Goal: Navigation & Orientation: Understand site structure

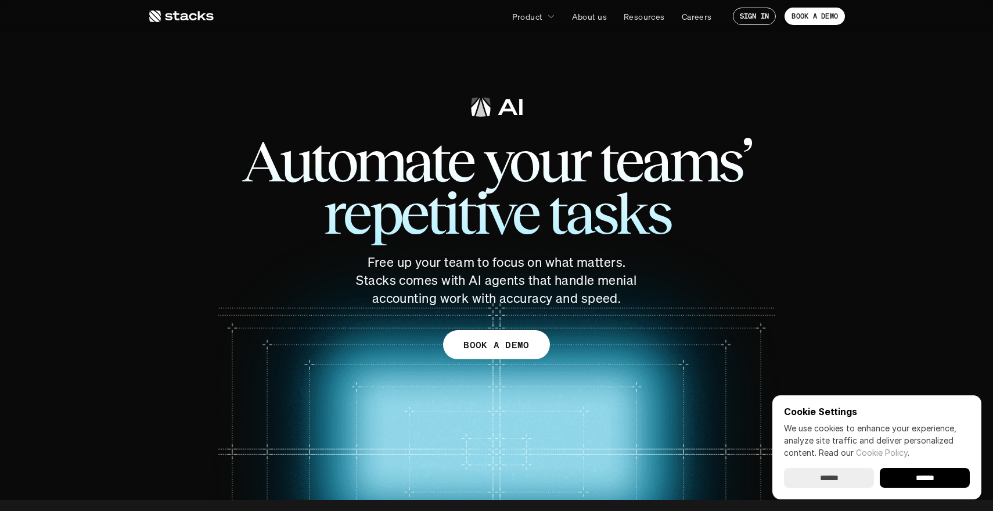
click at [827, 478] on input "******" at bounding box center [829, 478] width 90 height 20
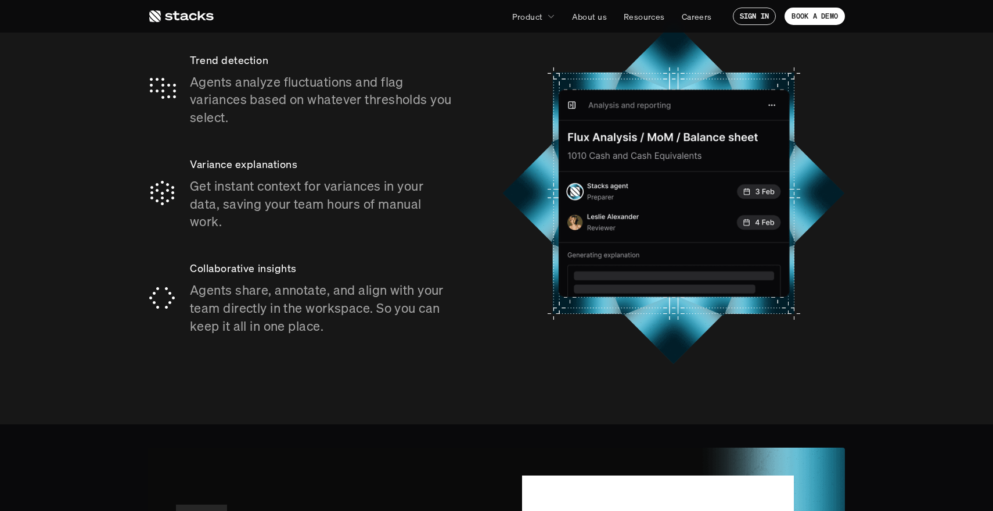
scroll to position [2058, 0]
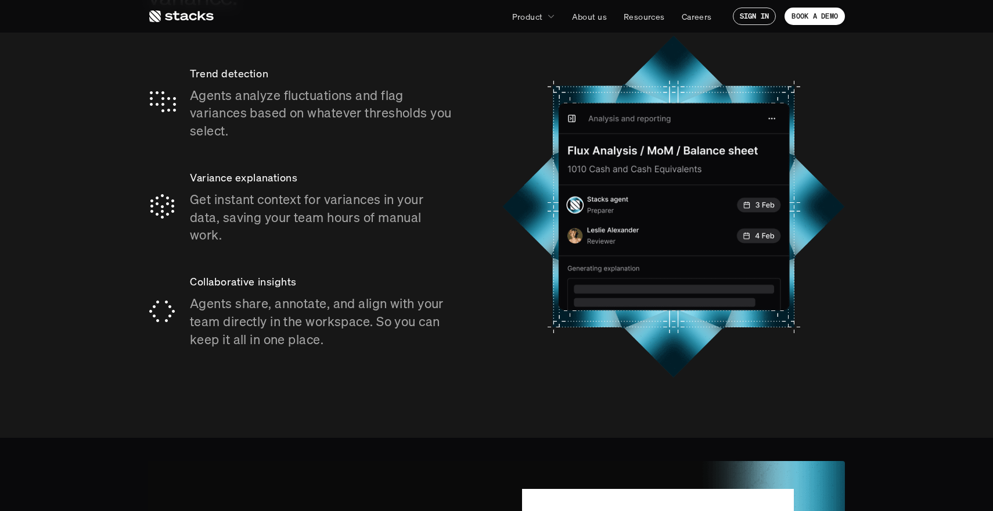
click at [173, 16] on icon at bounding box center [181, 16] width 66 height 14
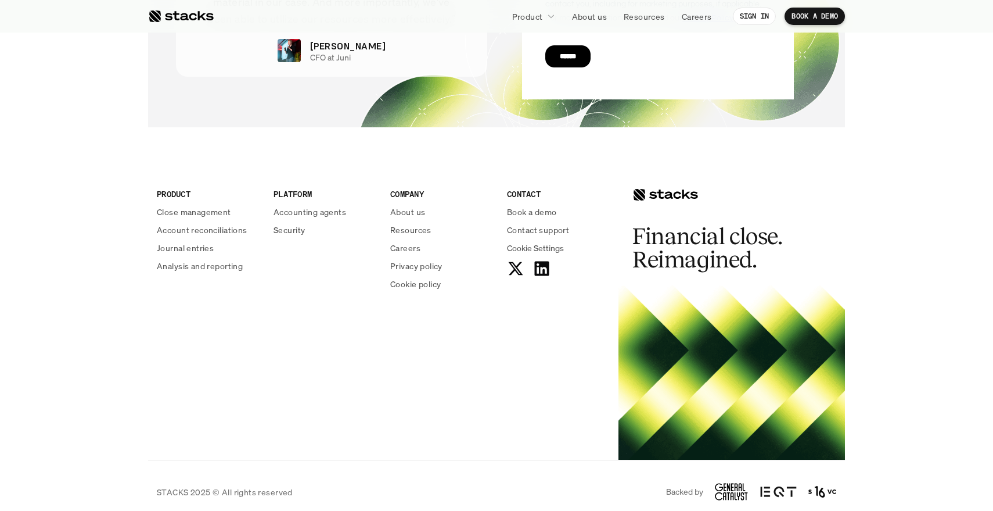
scroll to position [4174, 0]
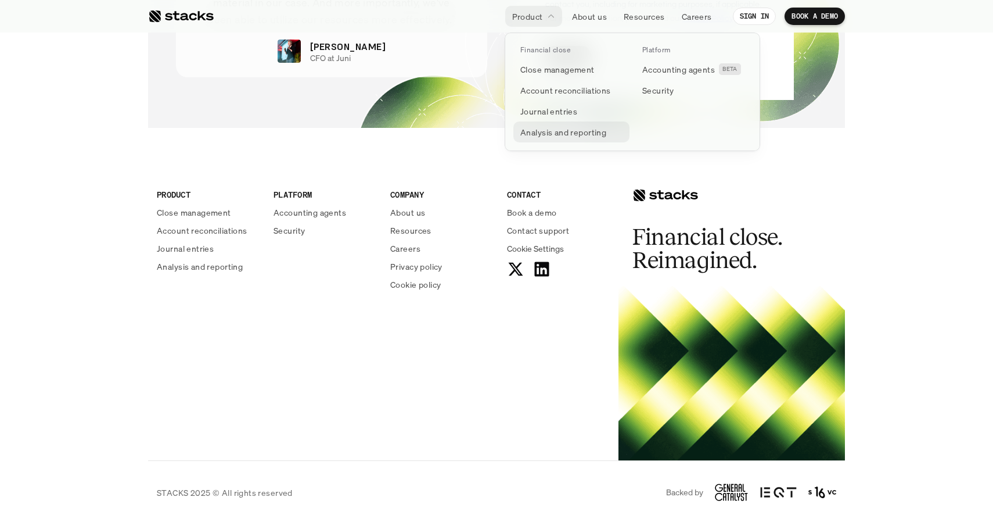
click at [550, 130] on p "Analysis and reporting" at bounding box center [564, 132] width 86 height 12
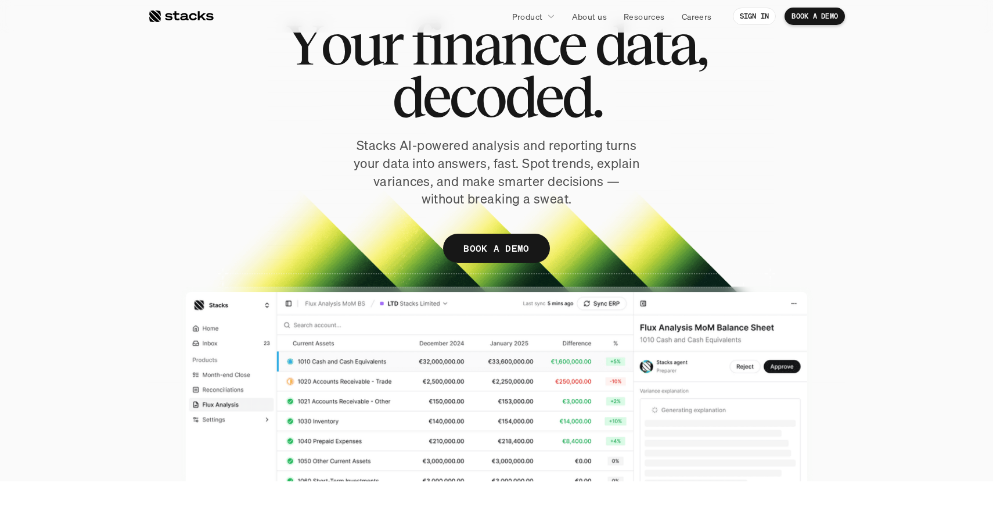
scroll to position [66, 0]
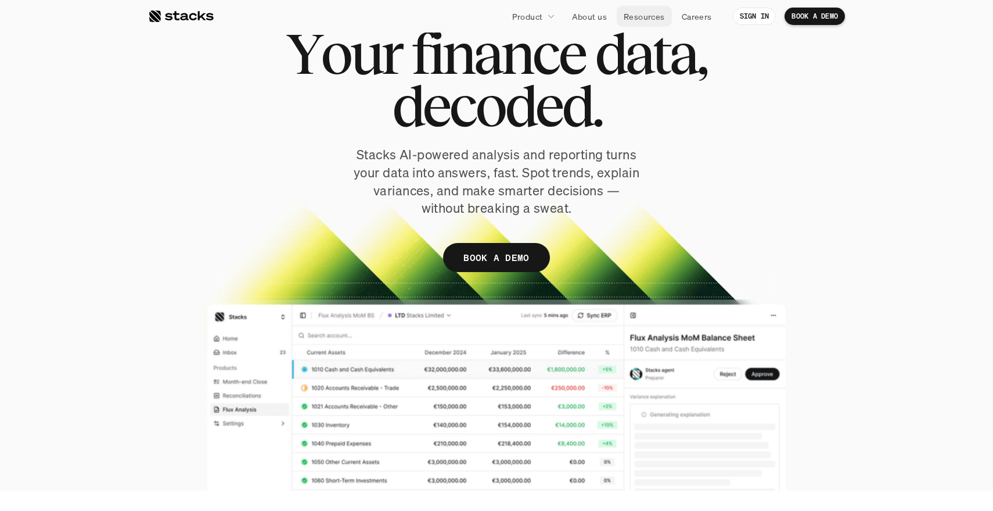
click at [645, 15] on p "Resources" at bounding box center [644, 16] width 41 height 12
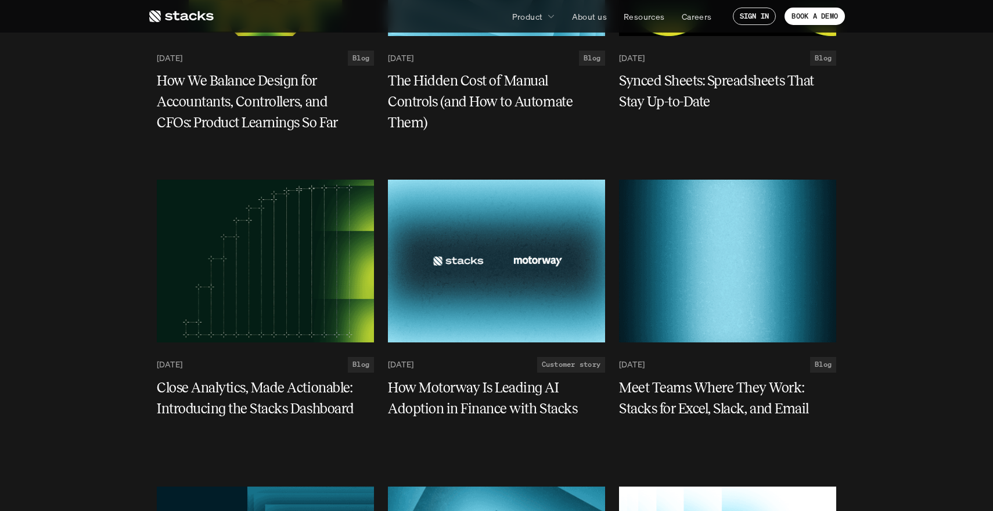
scroll to position [1257, 0]
click at [588, 17] on p "About us" at bounding box center [589, 16] width 35 height 12
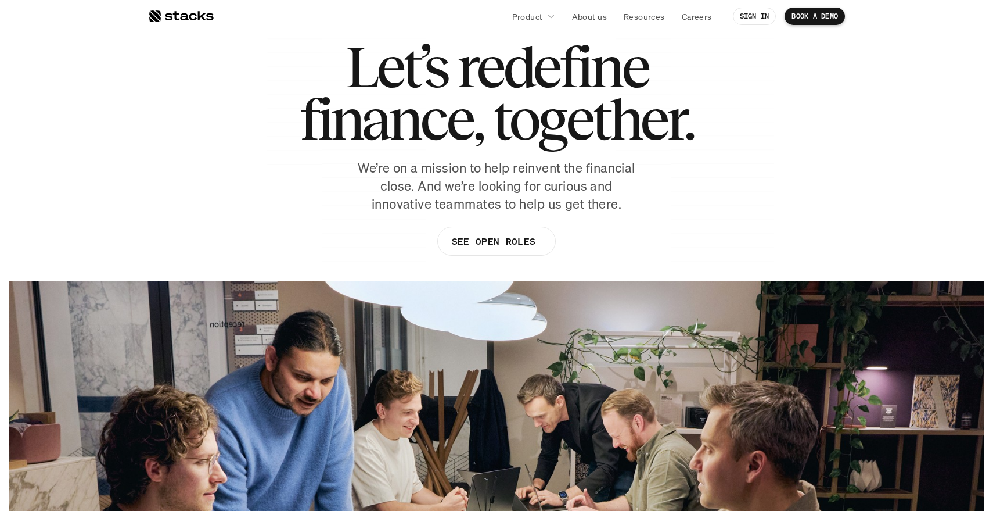
scroll to position [45, 0]
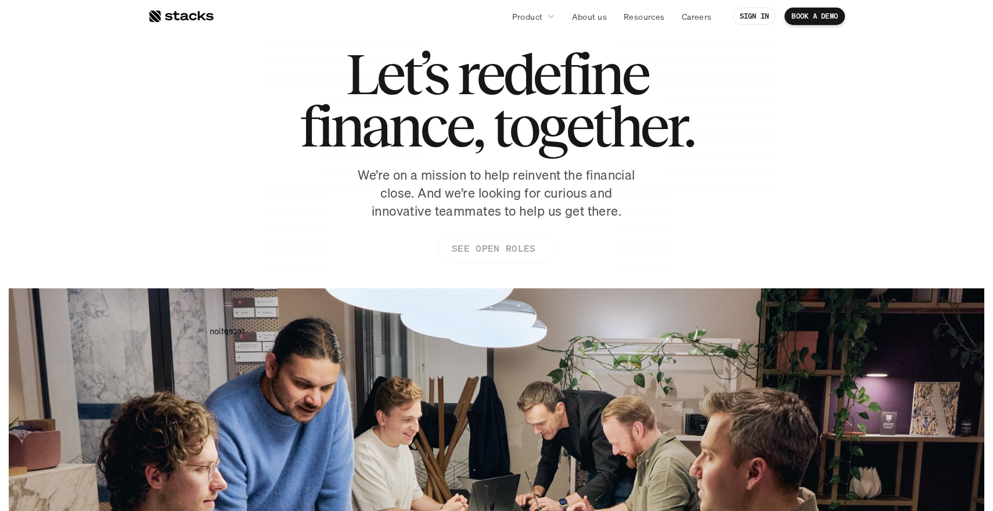
click at [503, 250] on p "SEE OPEN ROLES" at bounding box center [494, 248] width 84 height 17
click at [588, 17] on p "About us" at bounding box center [589, 16] width 35 height 12
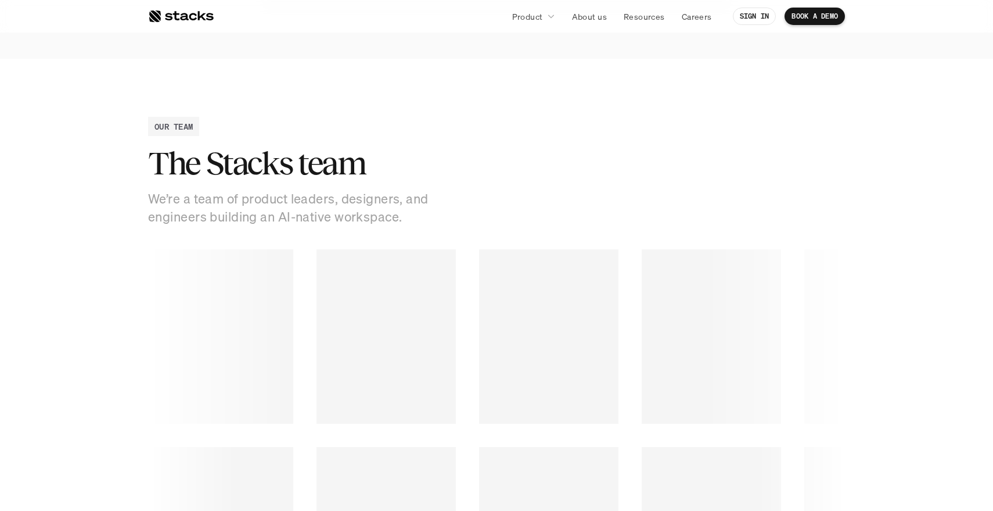
scroll to position [1488, 0]
